Goal: Information Seeking & Learning: Learn about a topic

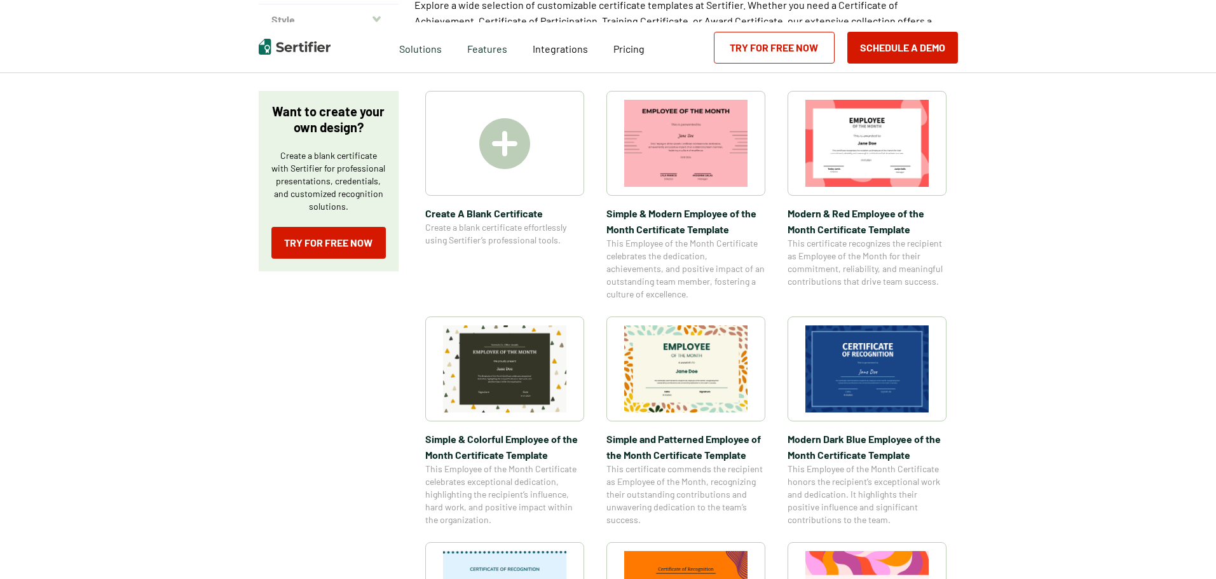
scroll to position [254, 0]
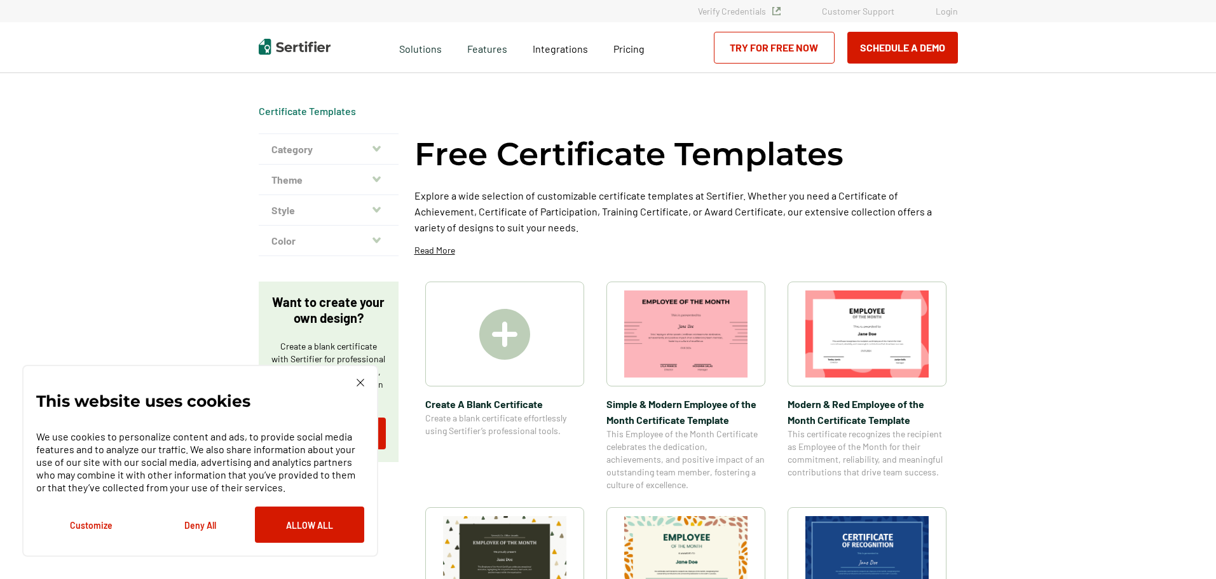
click at [374, 148] on icon "button" at bounding box center [376, 149] width 8 height 10
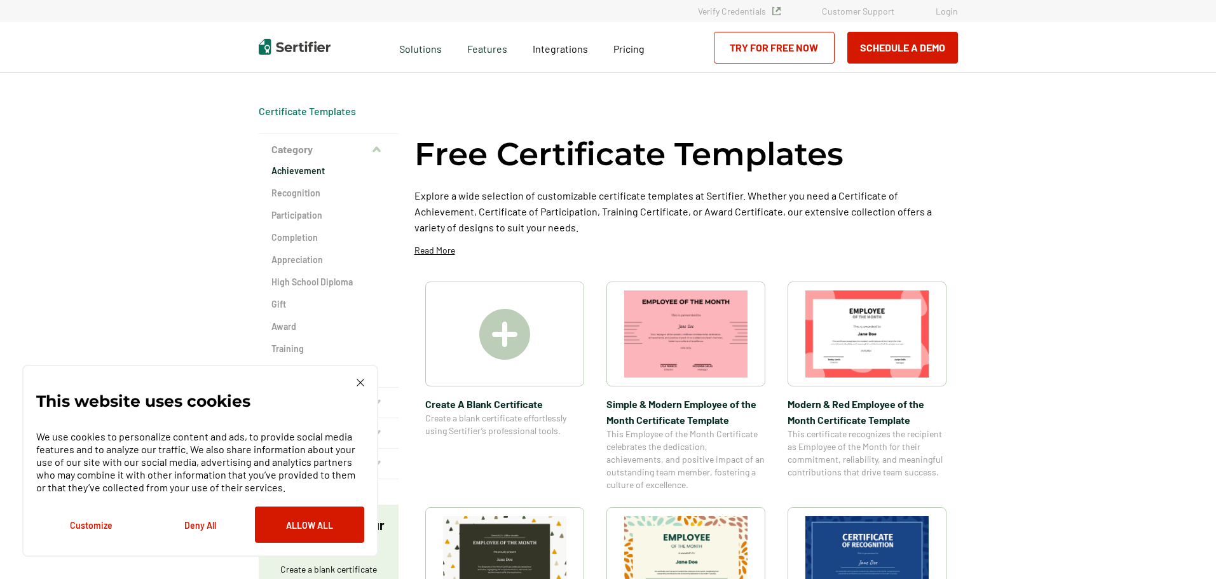
click at [299, 173] on h2 "Achievement" at bounding box center [328, 171] width 114 height 13
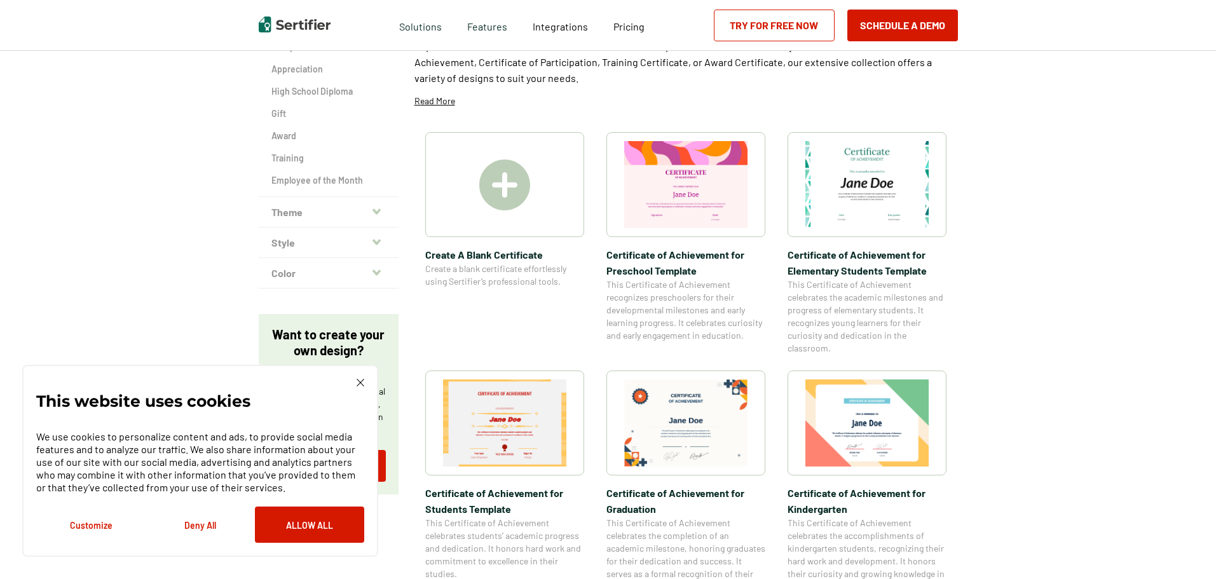
scroll to position [64, 0]
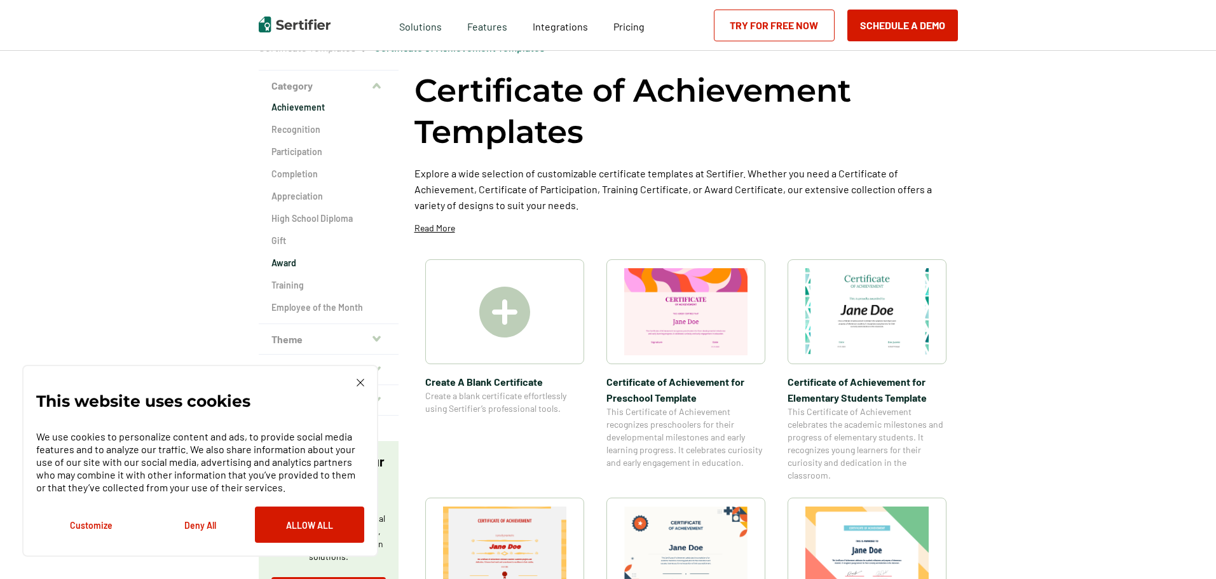
click at [281, 266] on h2 "Award" at bounding box center [328, 263] width 114 height 13
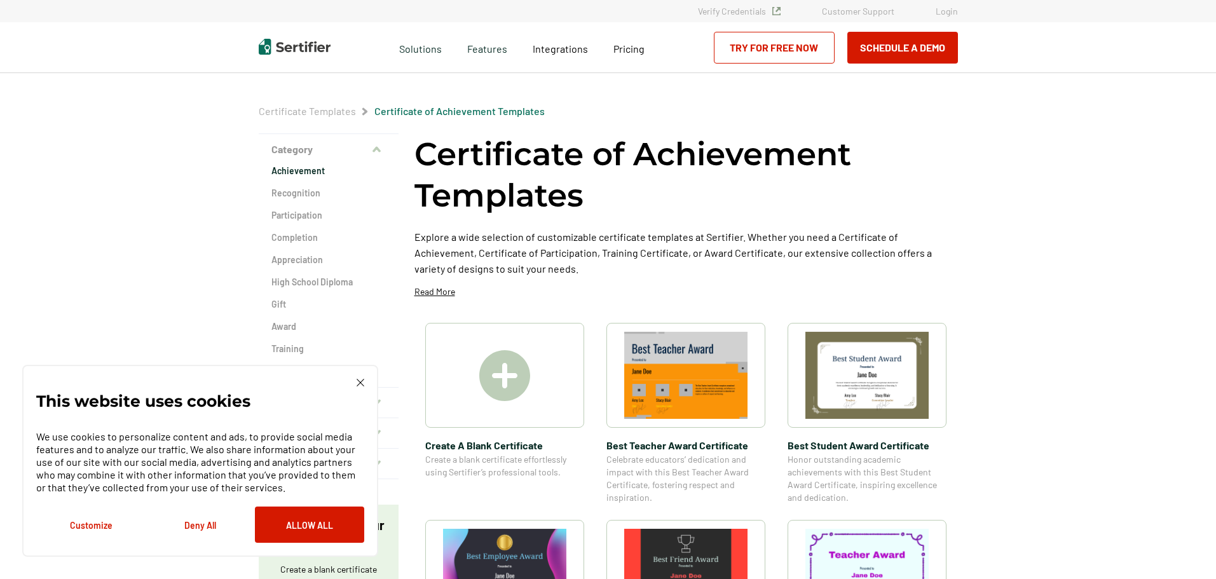
scroll to position [64, 0]
